Goal: Information Seeking & Learning: Learn about a topic

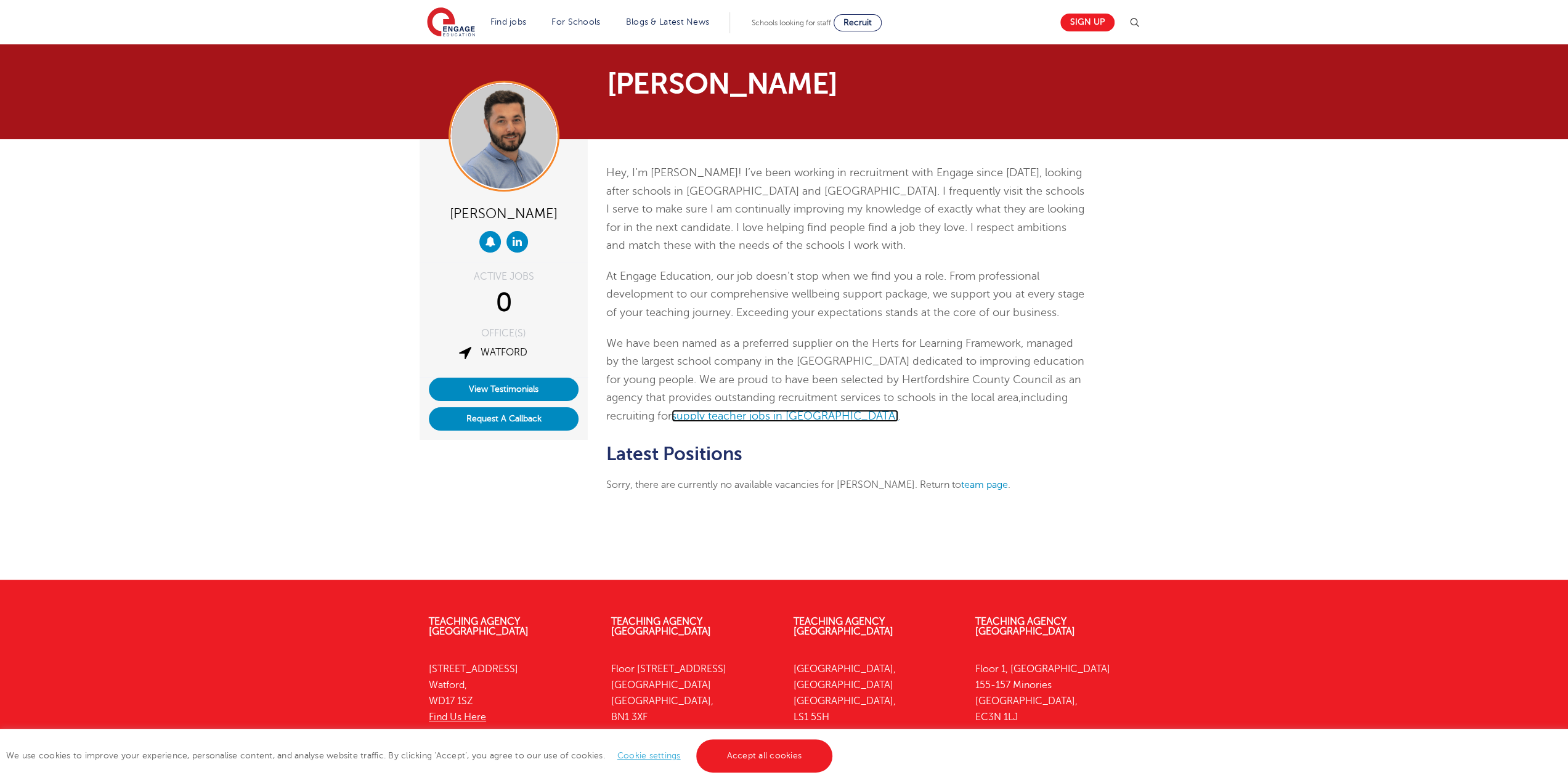
click at [742, 416] on link "supply teacher jobs in Hertfordshire" at bounding box center [785, 415] width 227 height 12
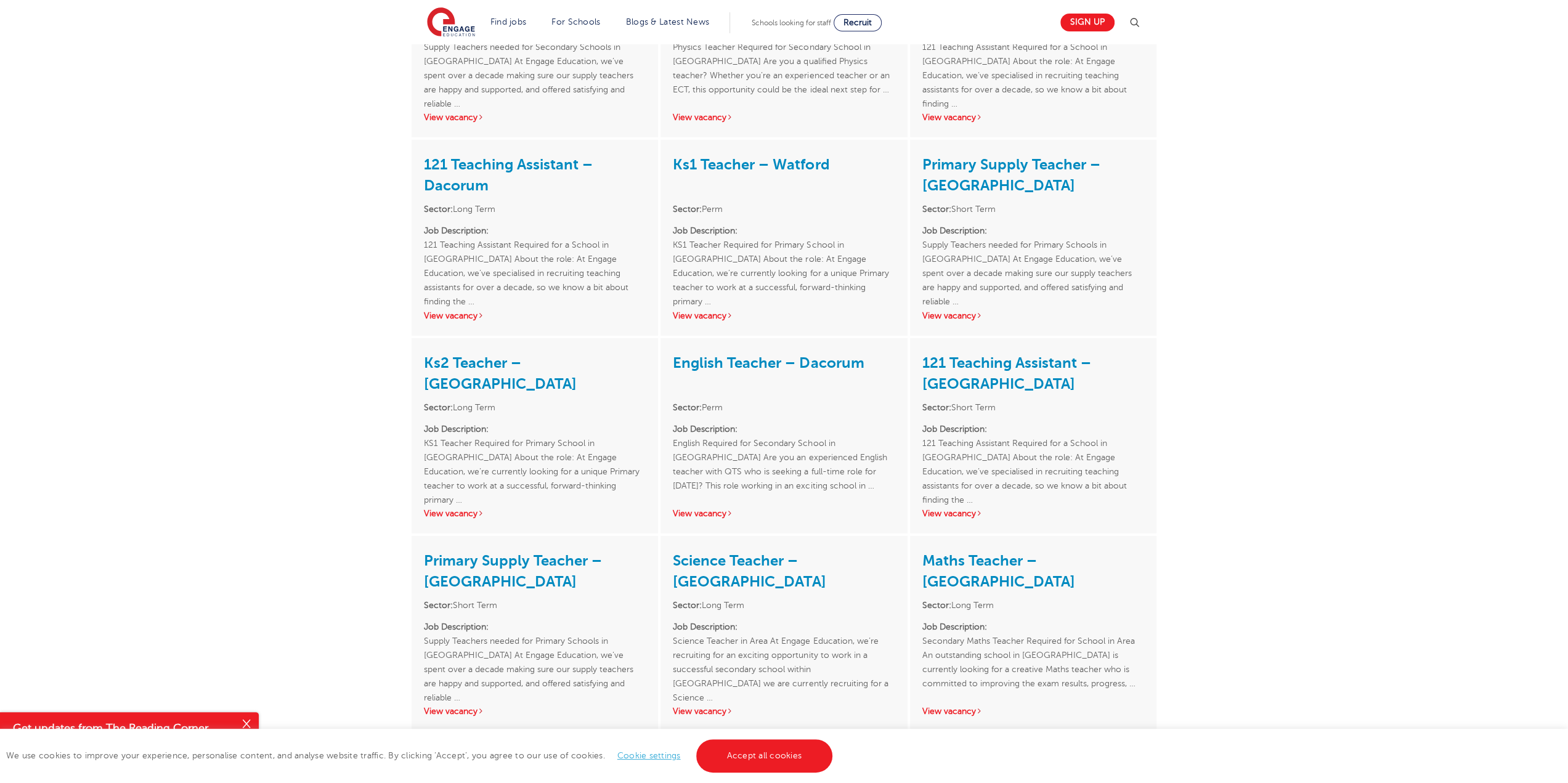
scroll to position [3203, 0]
click at [466, 550] on link "Primary Supply Teacher – Watford" at bounding box center [513, 569] width 178 height 38
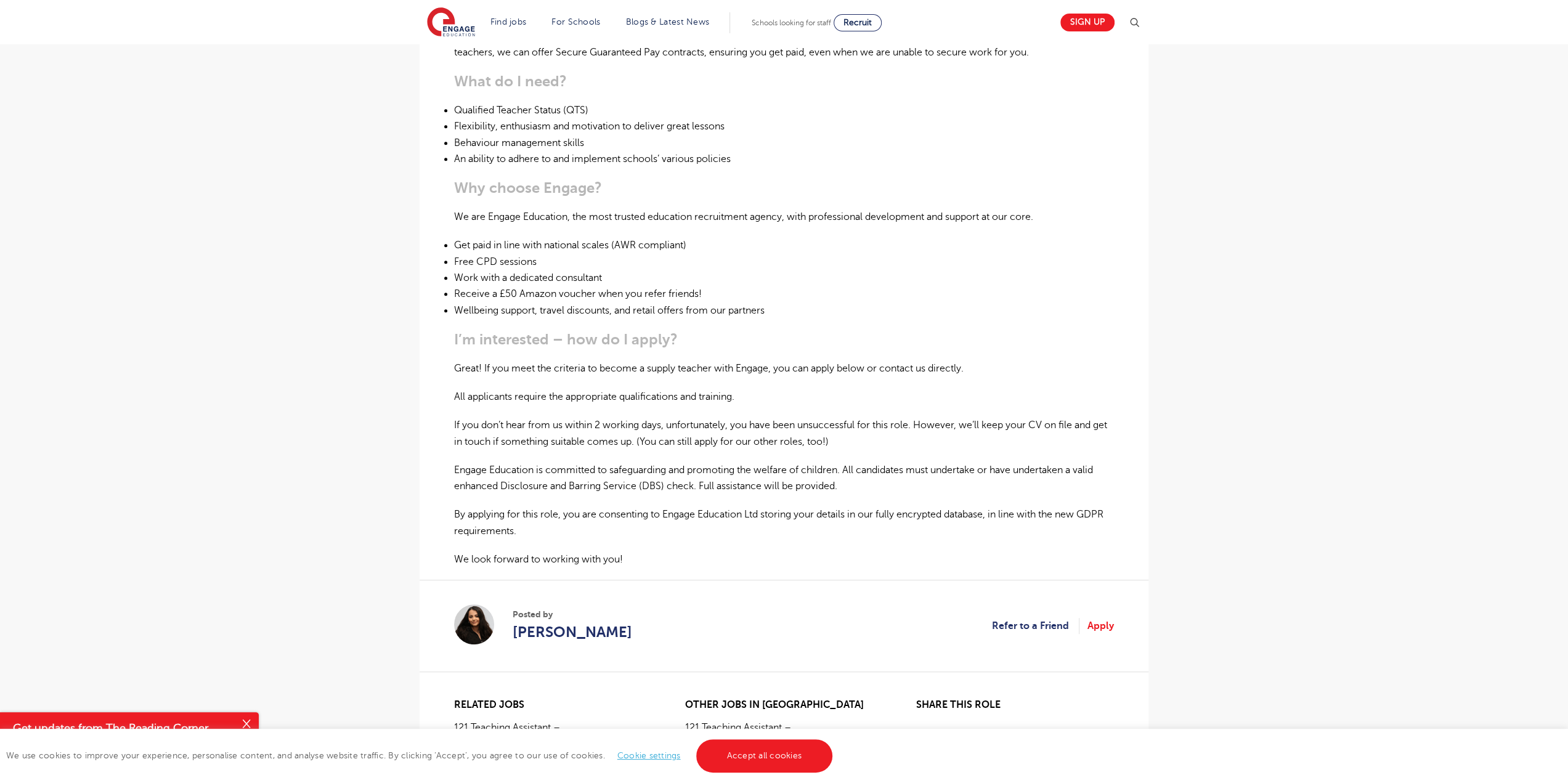
scroll to position [554, 0]
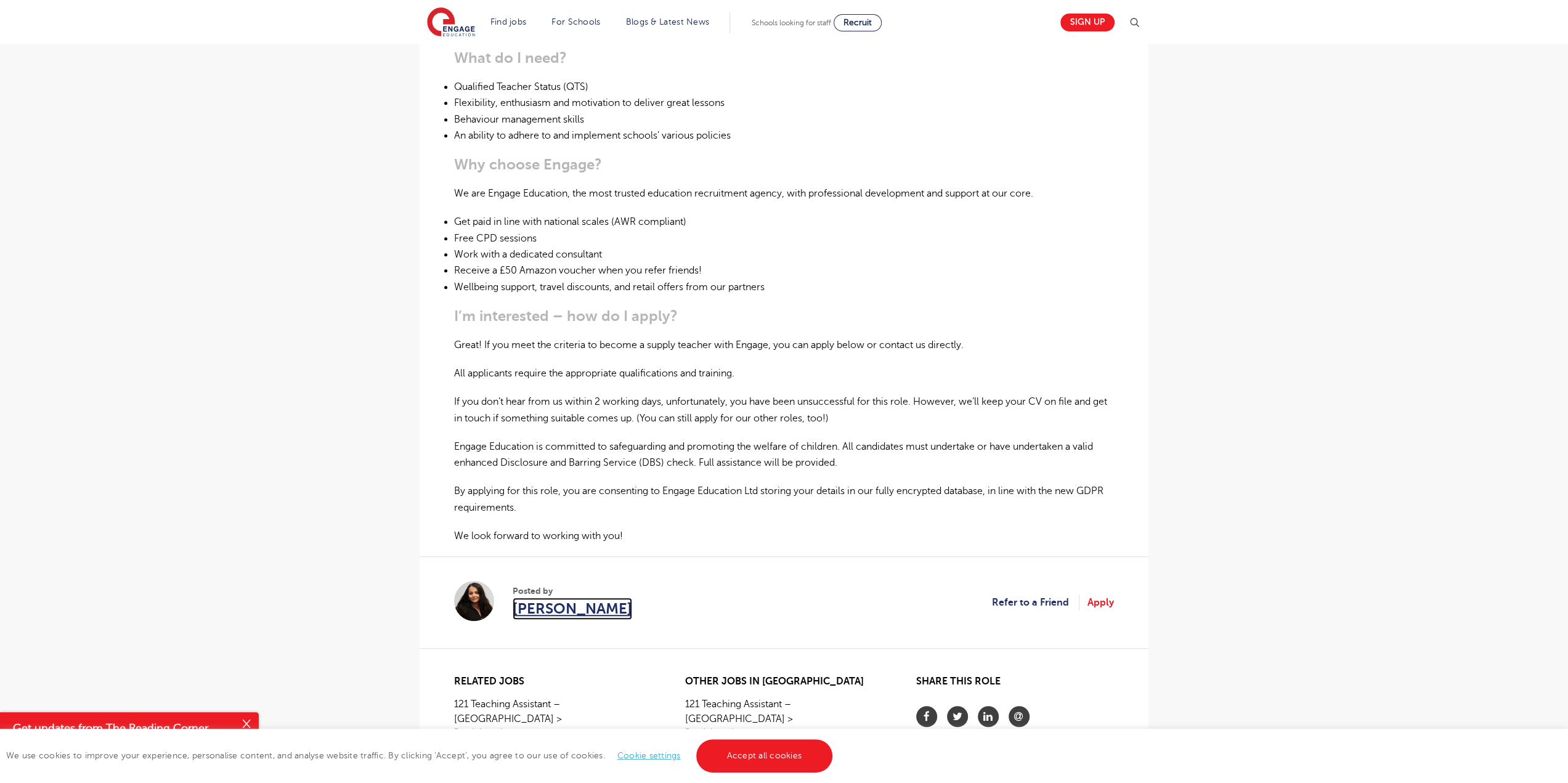
click at [560, 598] on span "Suela Stafa" at bounding box center [572, 609] width 119 height 22
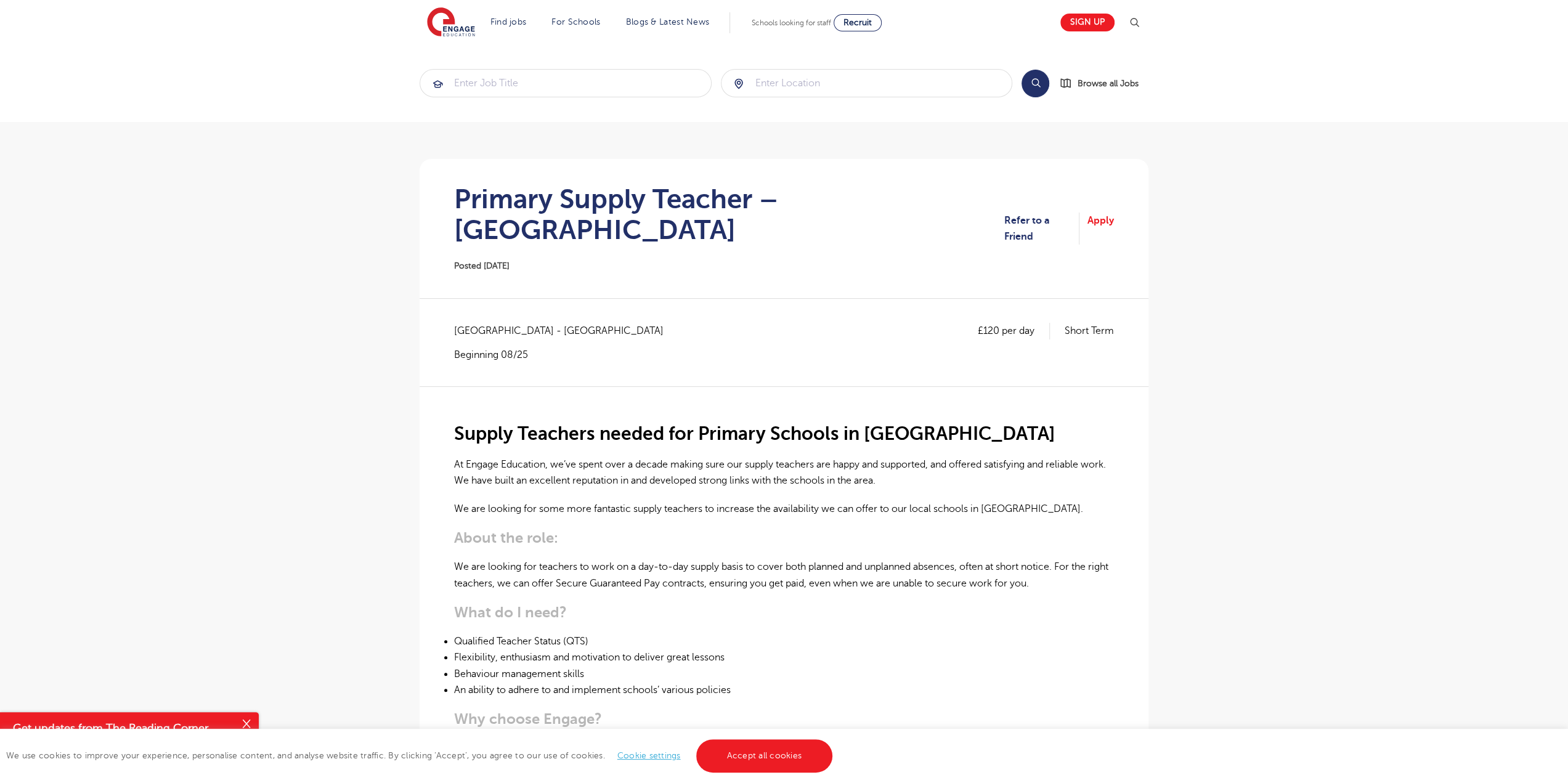
scroll to position [0, 0]
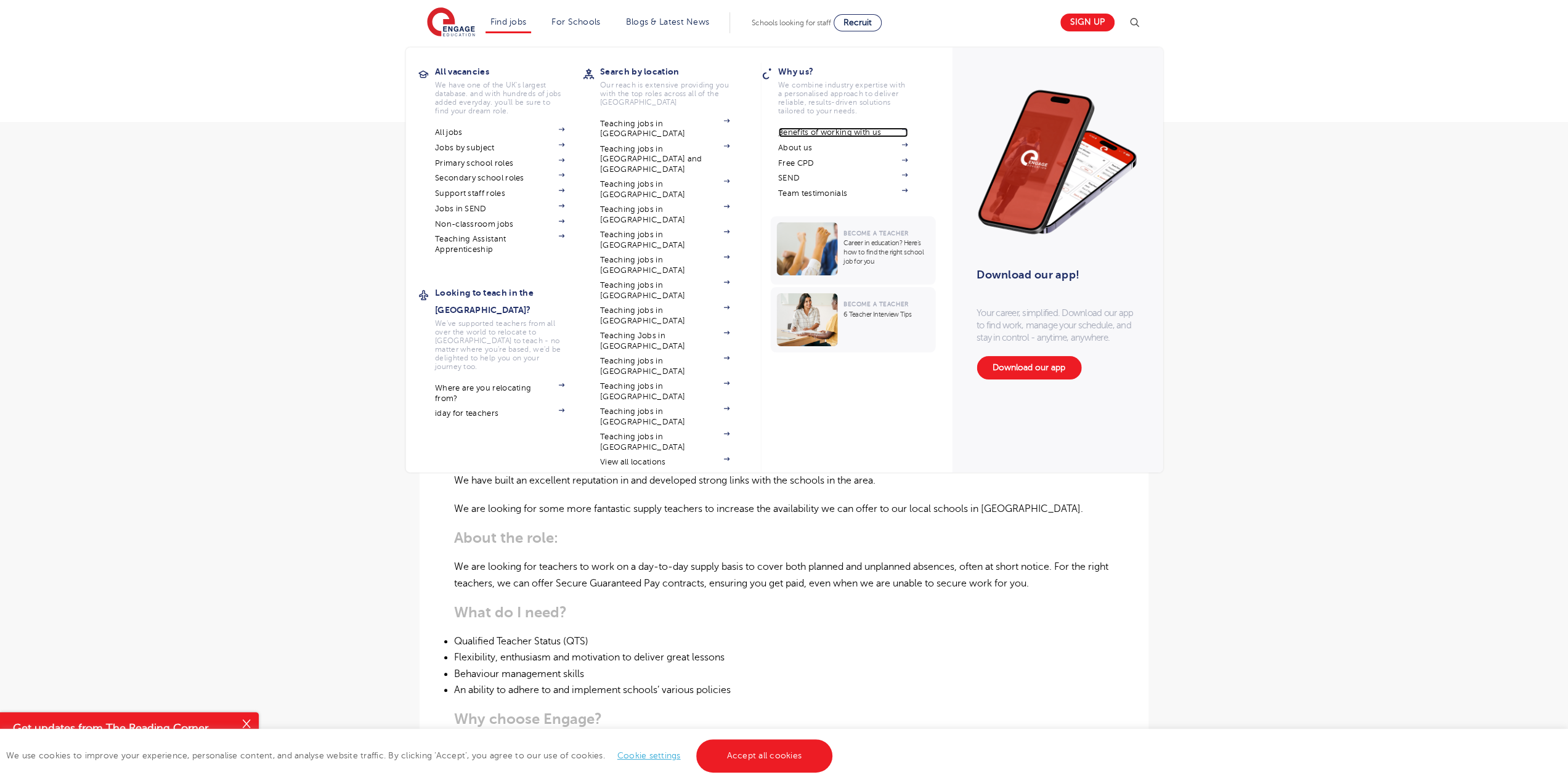
click at [817, 133] on link "Benefits of working with us" at bounding box center [843, 132] width 130 height 10
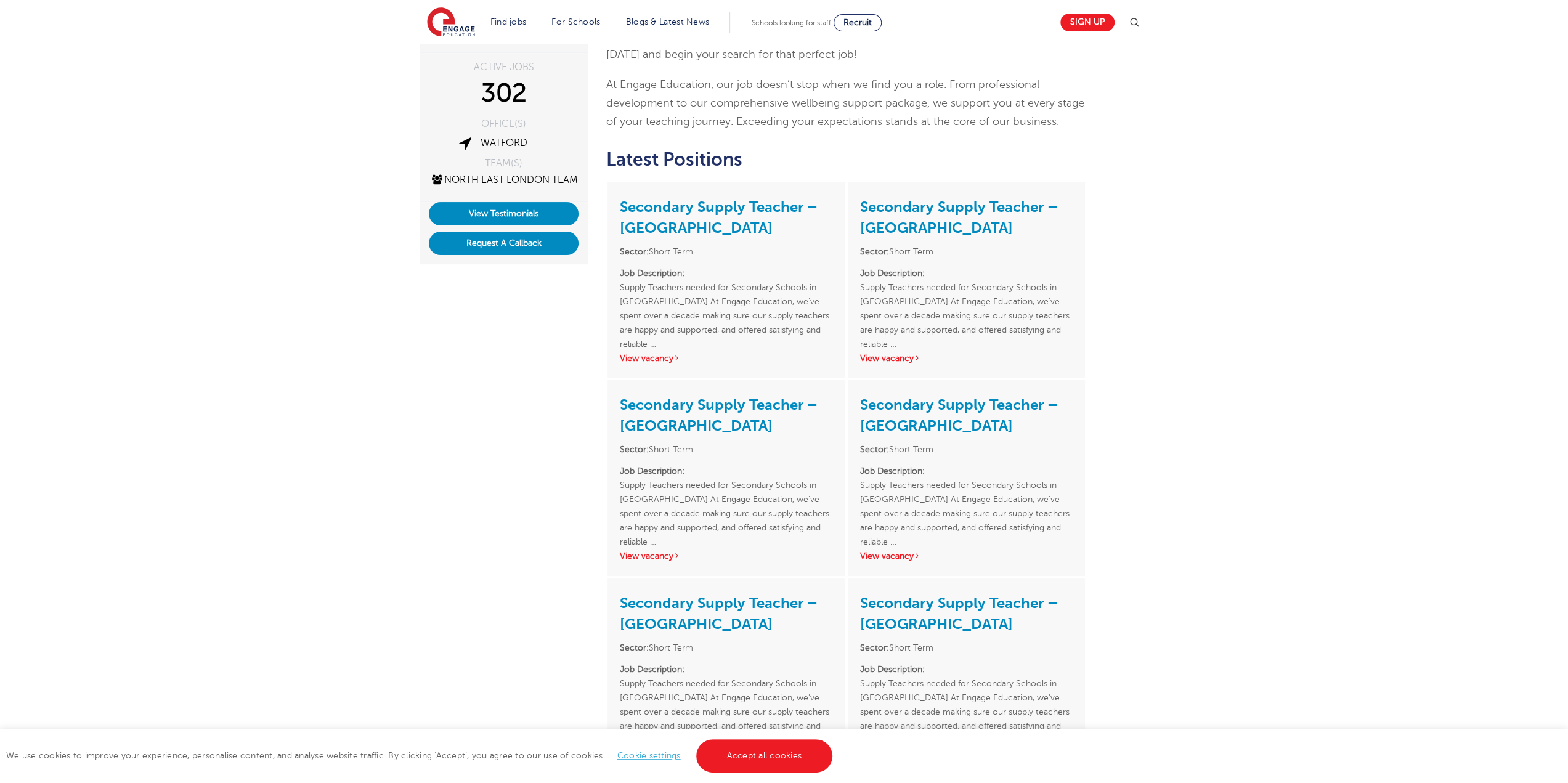
scroll to position [247, 0]
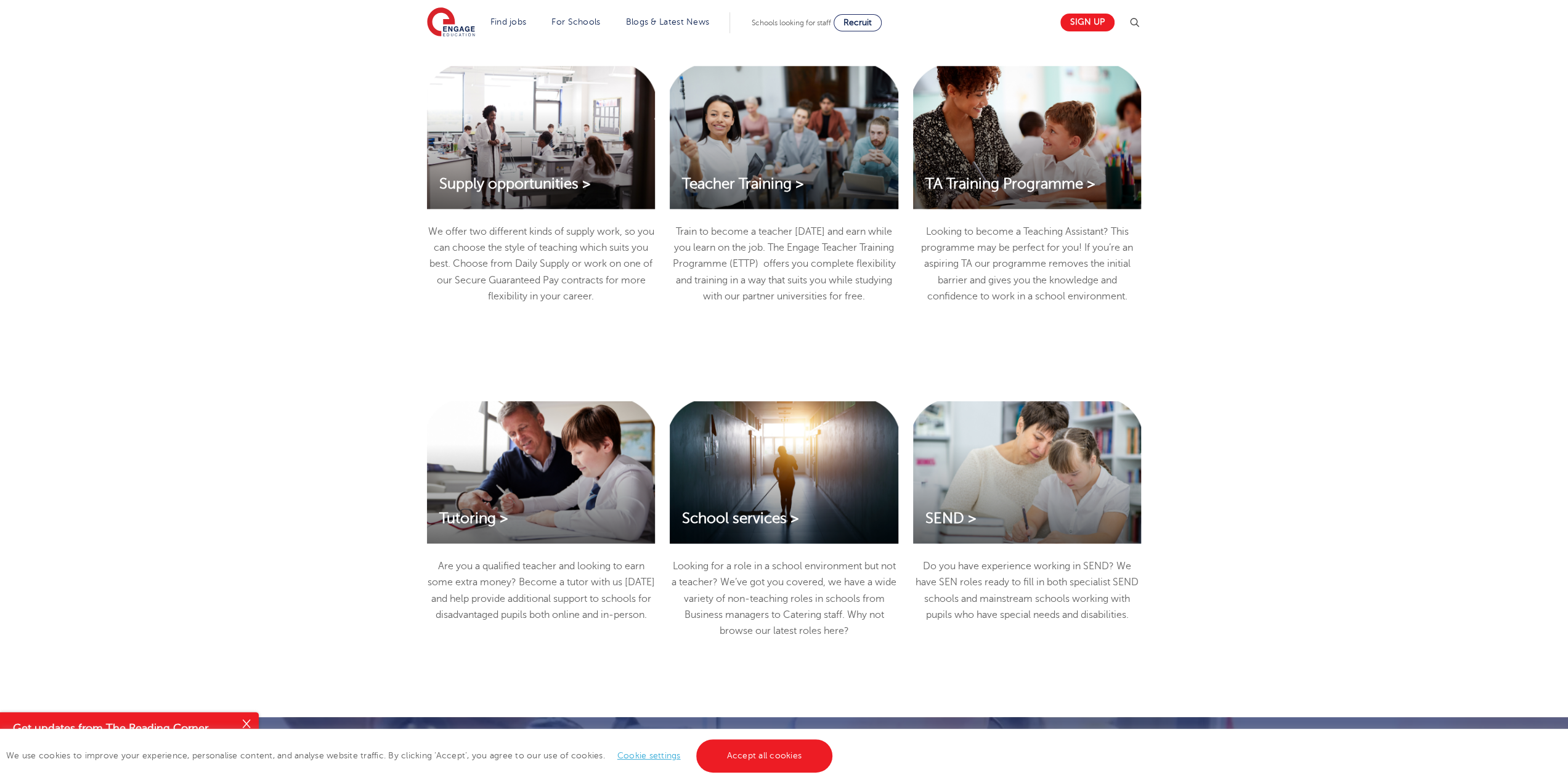
scroll to position [1417, 0]
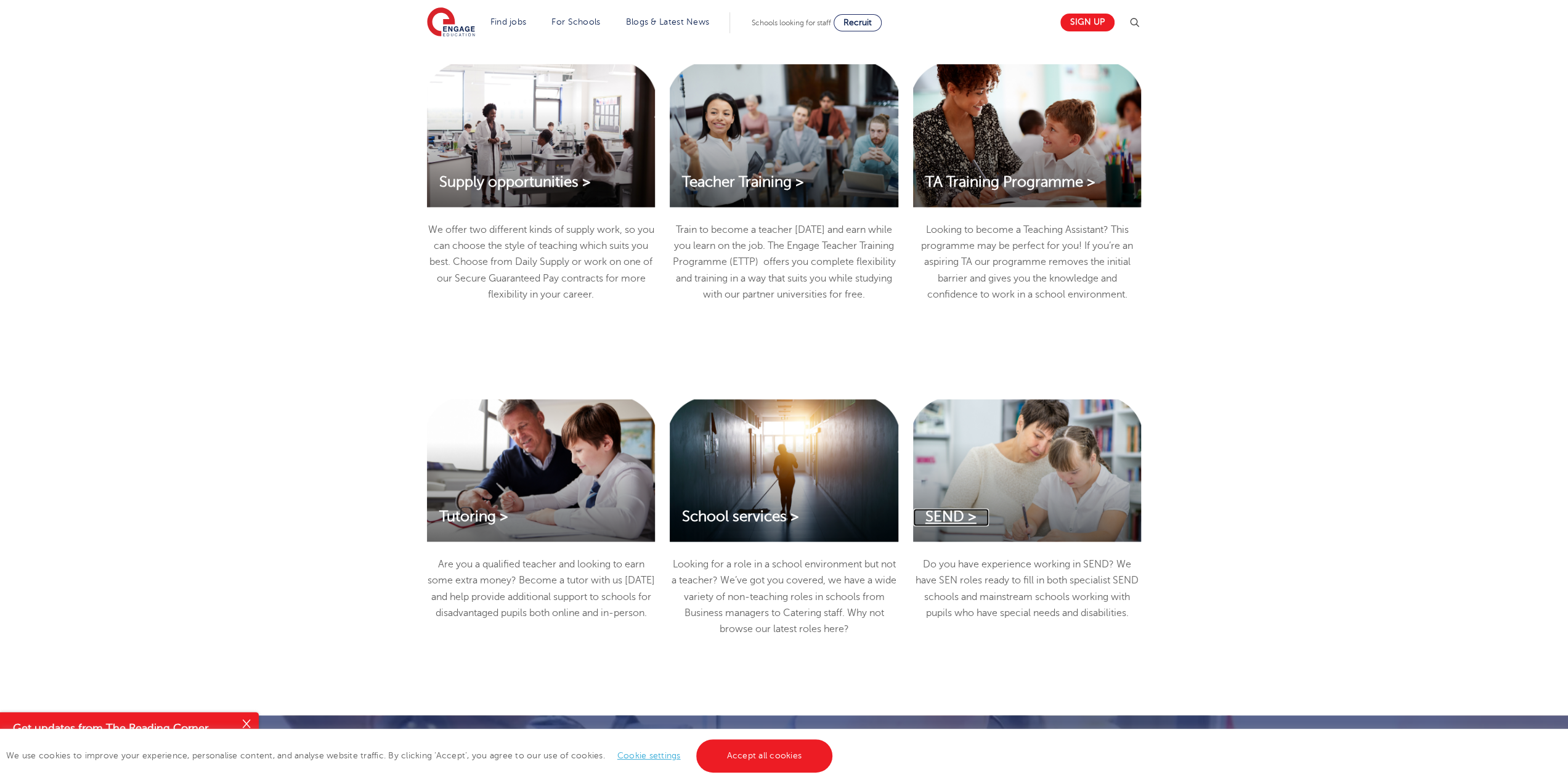
click at [950, 522] on span "SEND >" at bounding box center [951, 517] width 51 height 17
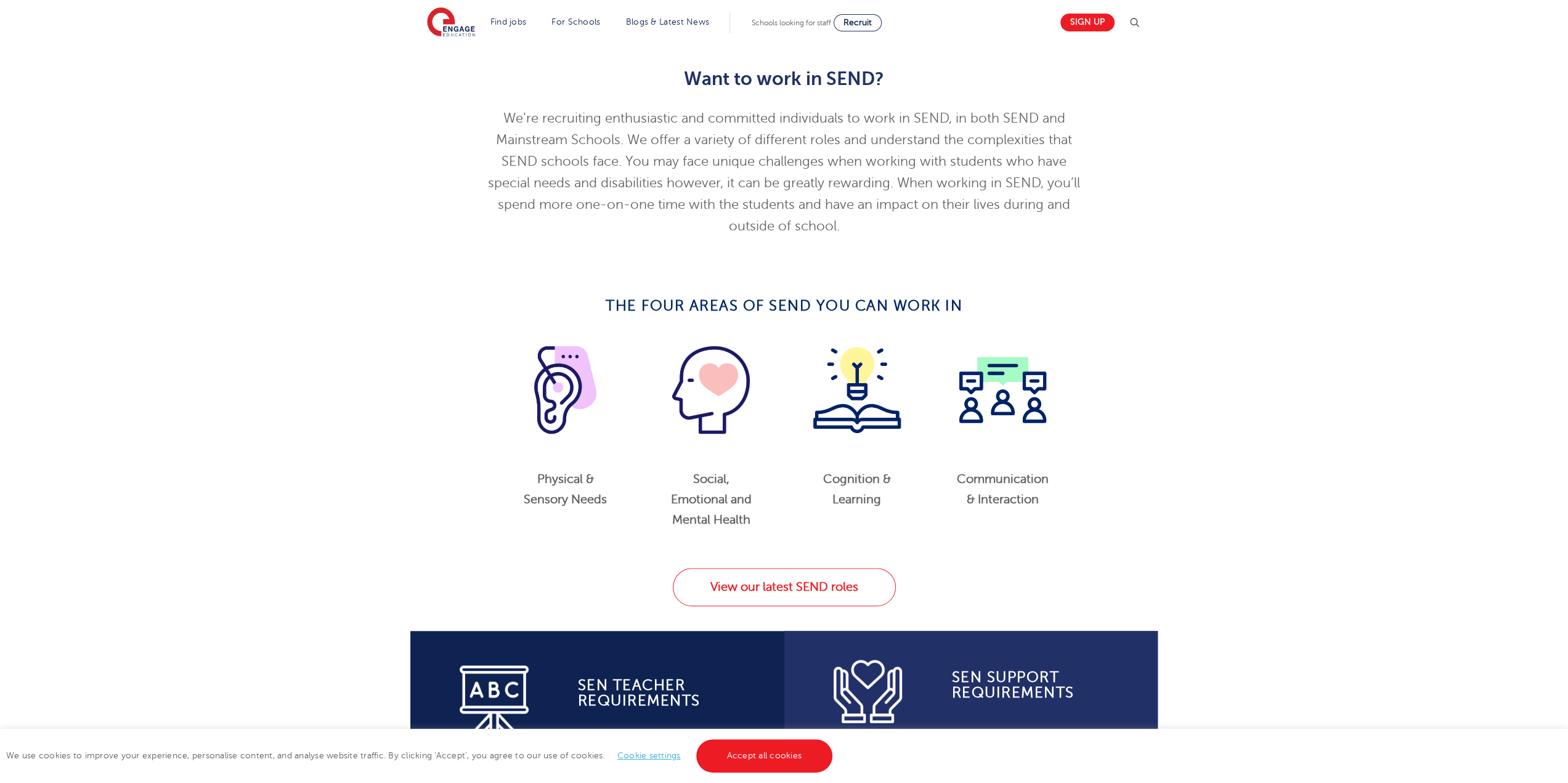
scroll to position [370, 0]
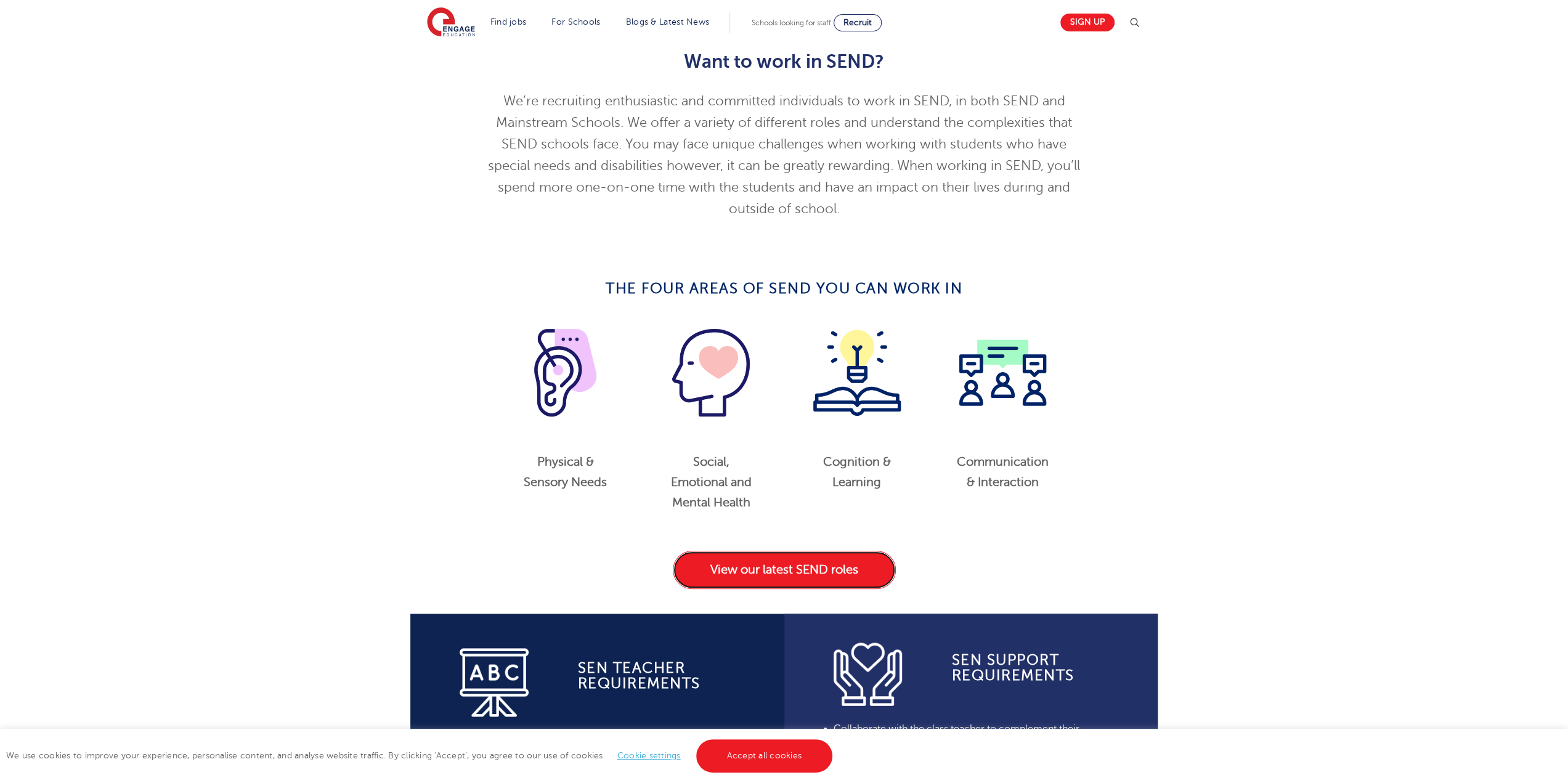
click at [788, 569] on link "View our latest SEND roles" at bounding box center [784, 570] width 223 height 38
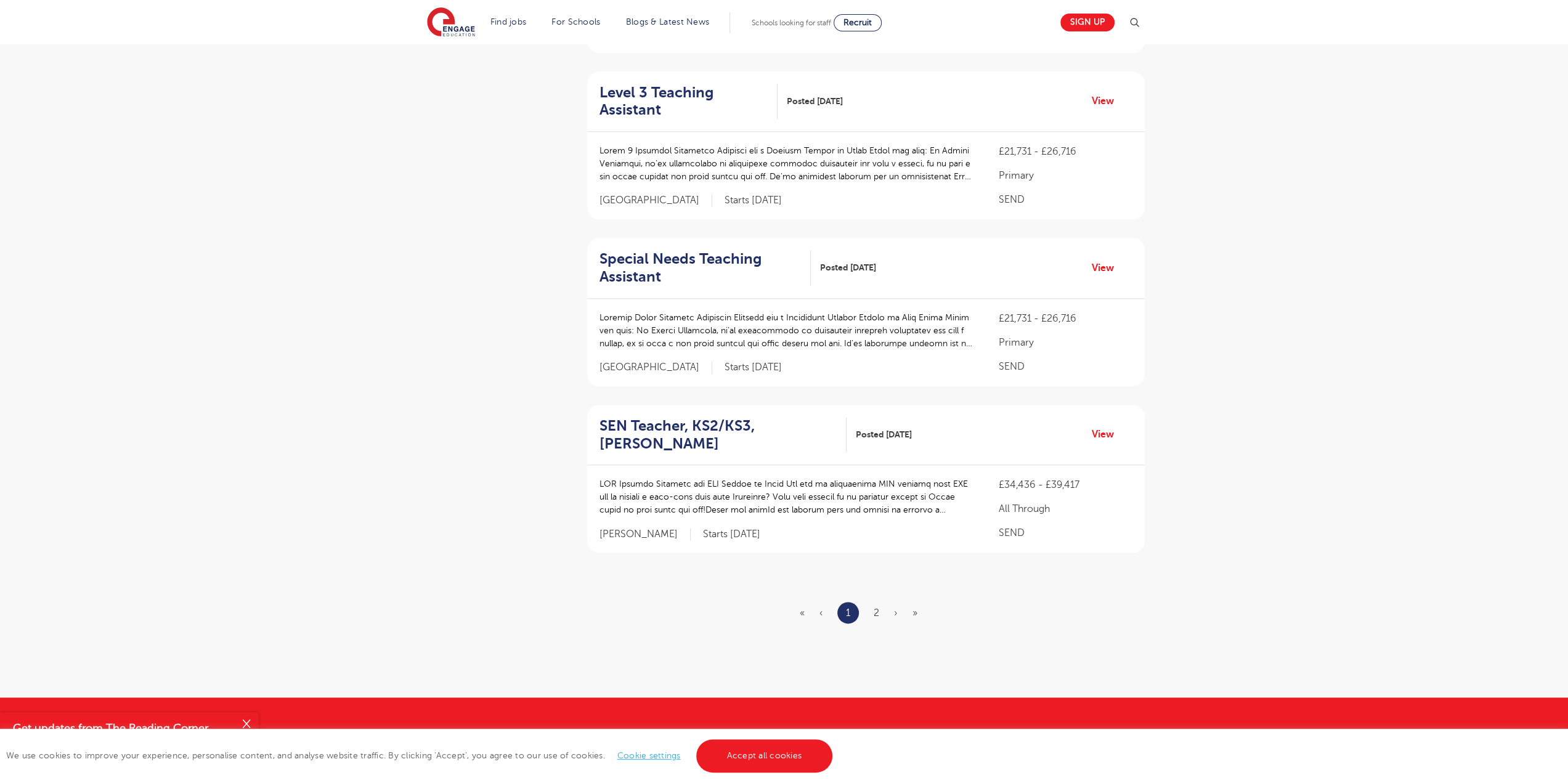
scroll to position [1232, 0]
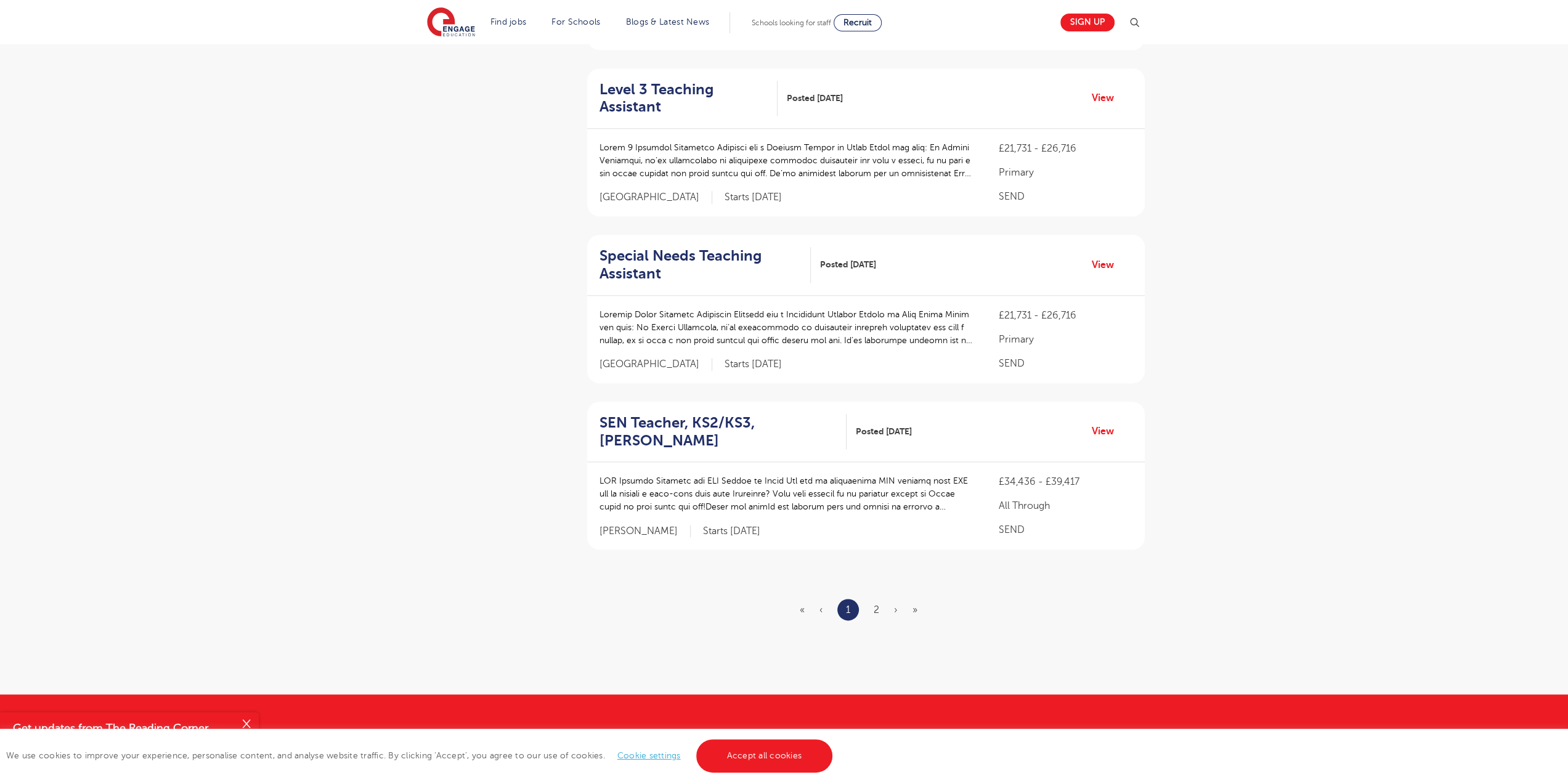
click at [880, 602] on ul "« ‹ 1 2 › »" at bounding box center [866, 609] width 132 height 22
click at [877, 609] on link "2" at bounding box center [877, 609] width 6 height 11
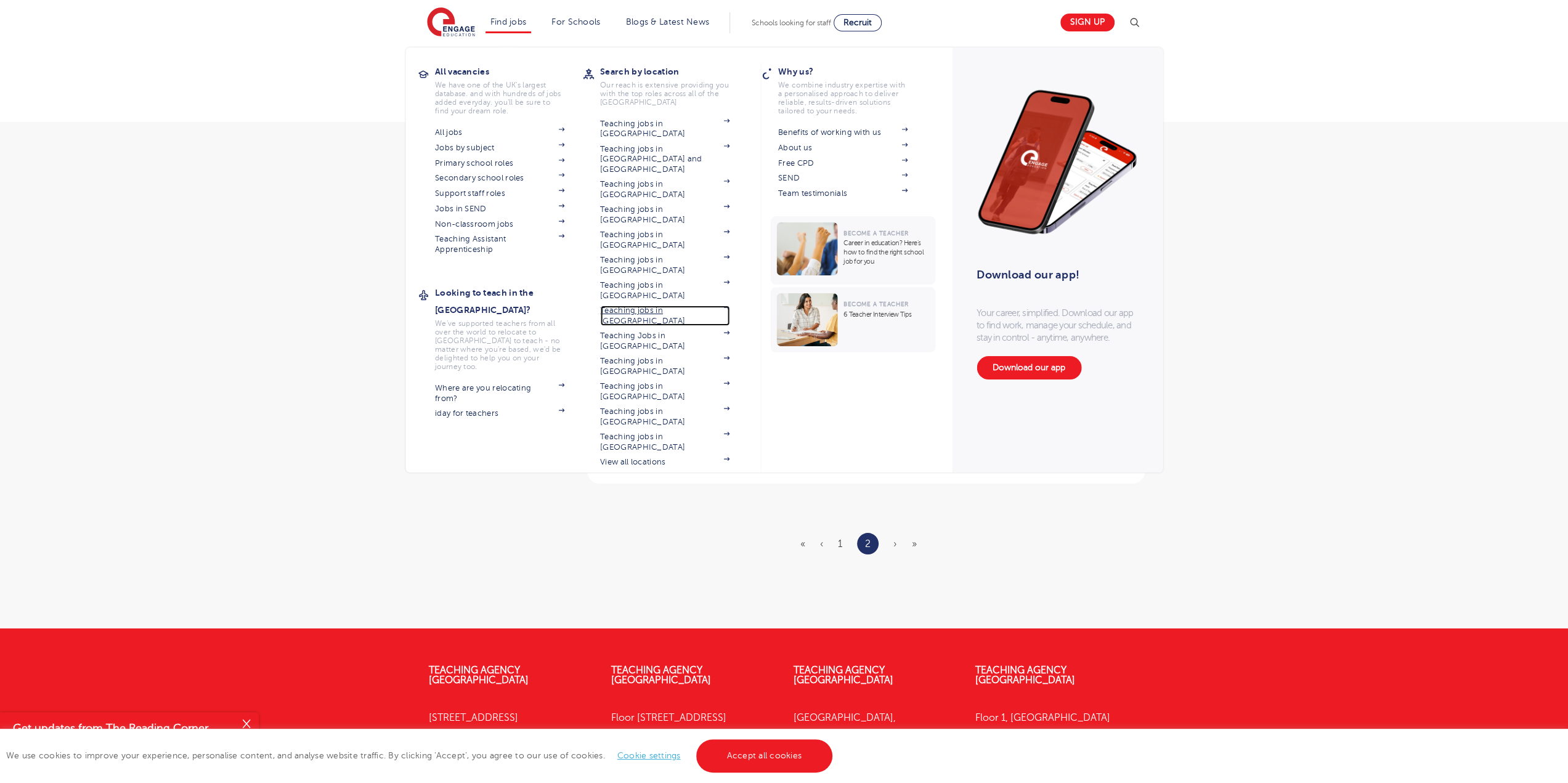
click at [642, 305] on link "Teaching jobs in [GEOGRAPHIC_DATA]" at bounding box center [665, 315] width 130 height 20
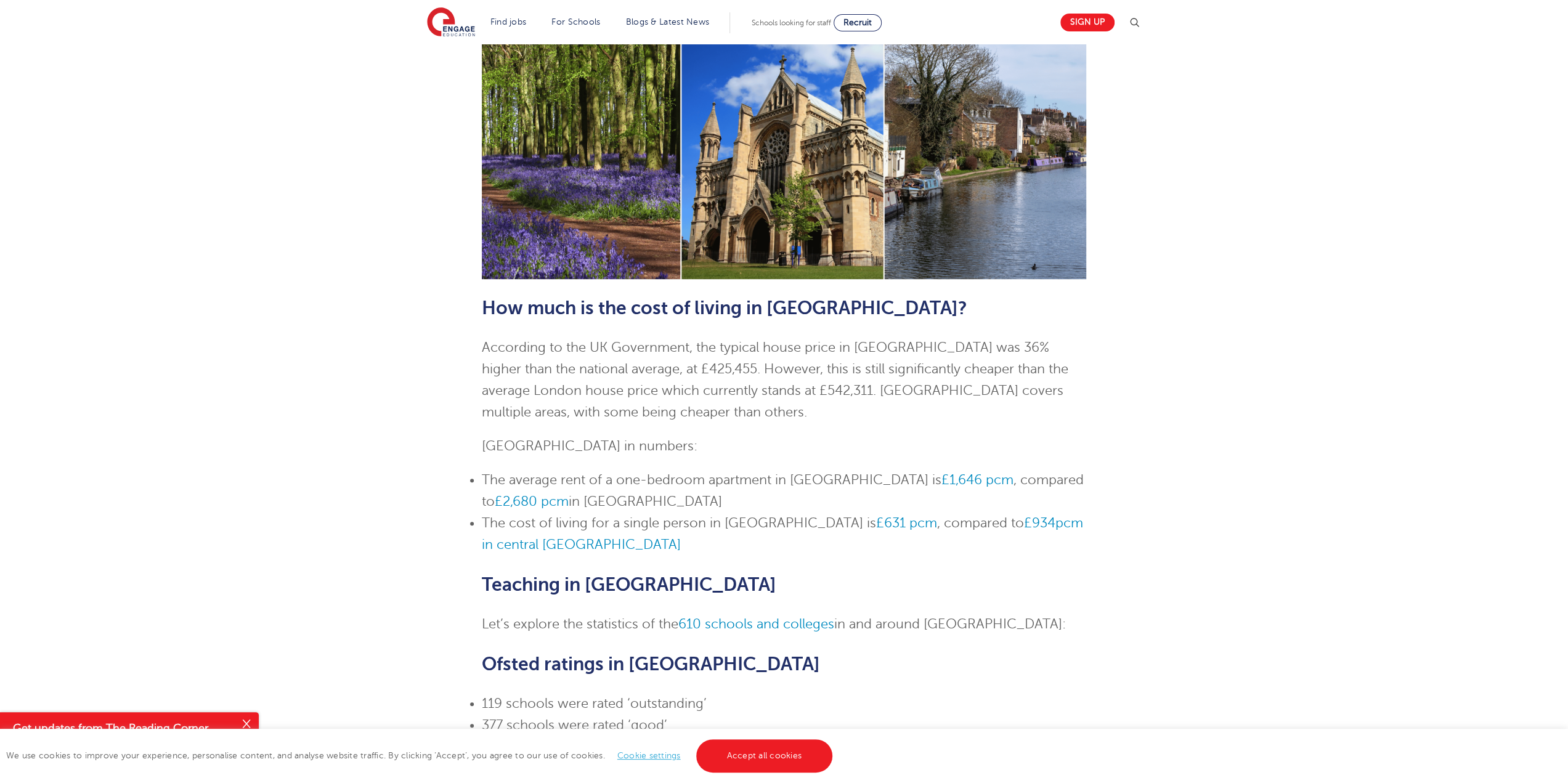
scroll to position [678, 0]
